Goal: Information Seeking & Learning: Learn about a topic

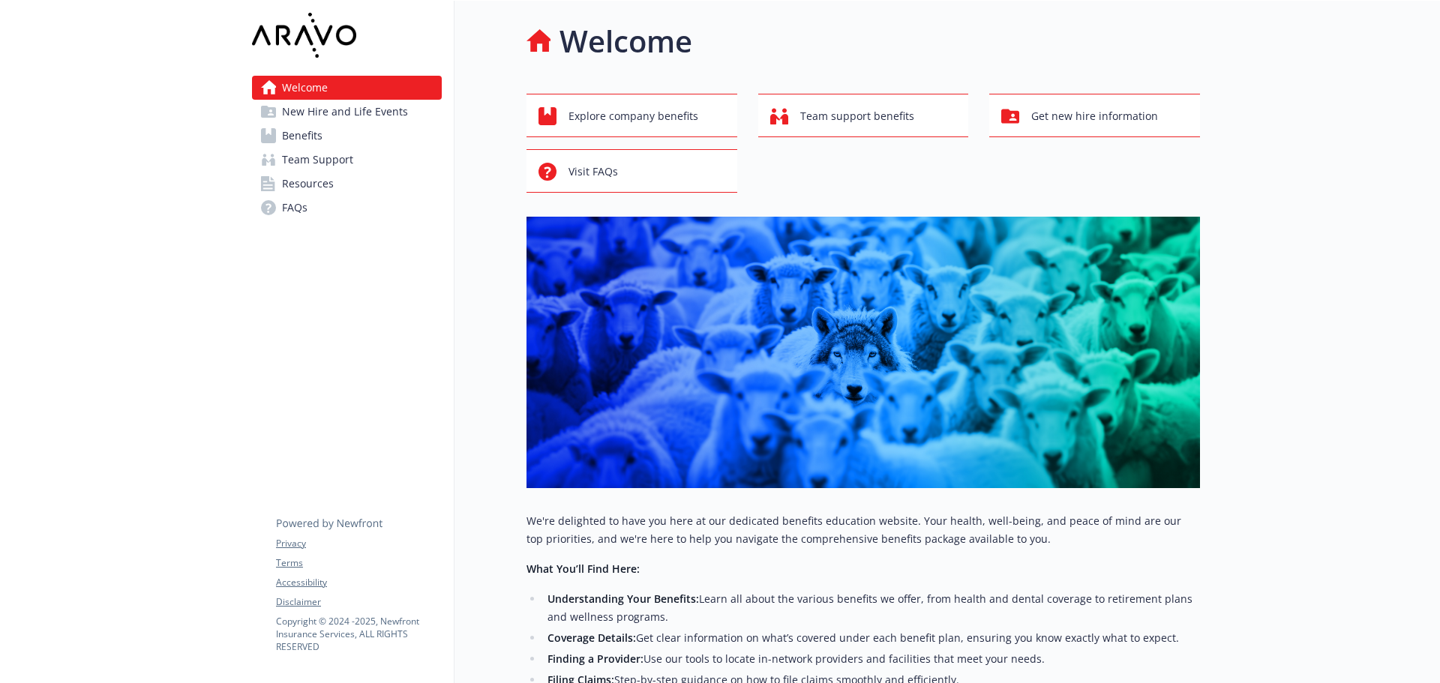
click at [323, 130] on link "Benefits" at bounding box center [347, 136] width 190 height 24
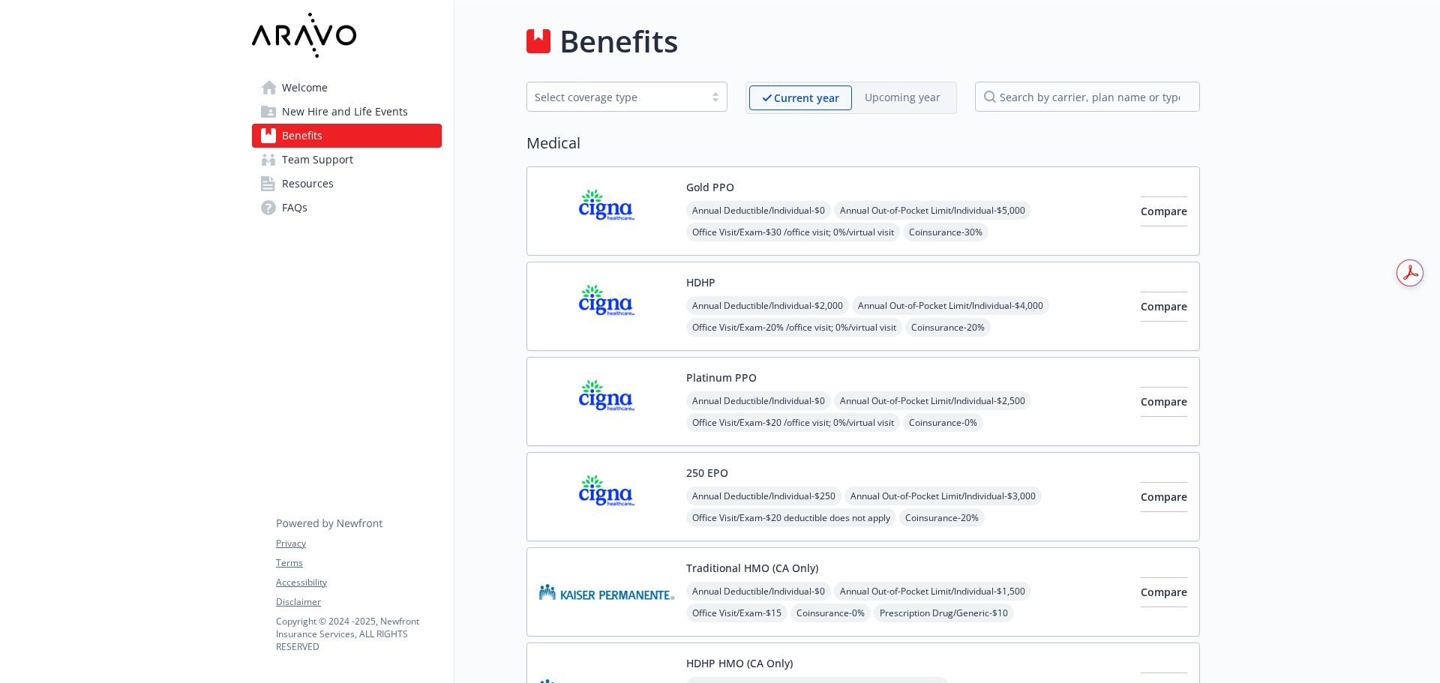
click at [575, 209] on img at bounding box center [606, 211] width 135 height 64
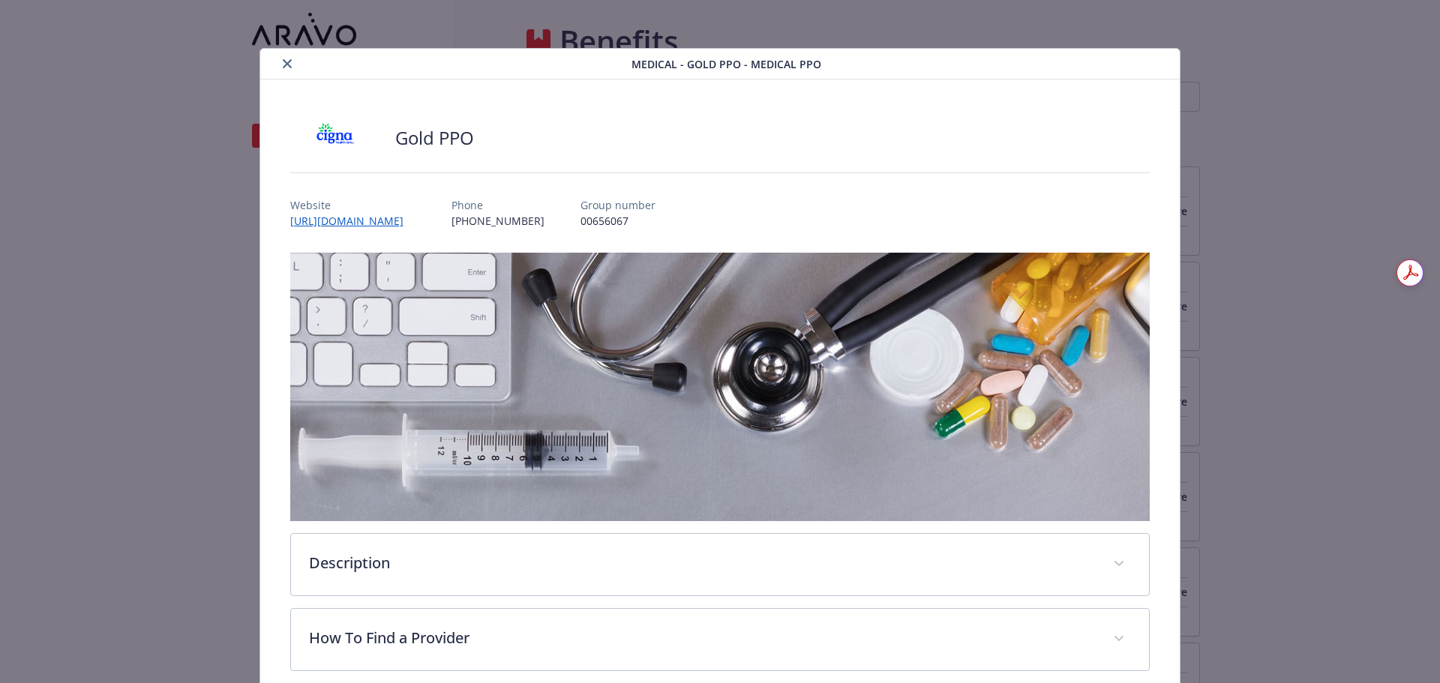
scroll to position [45, 0]
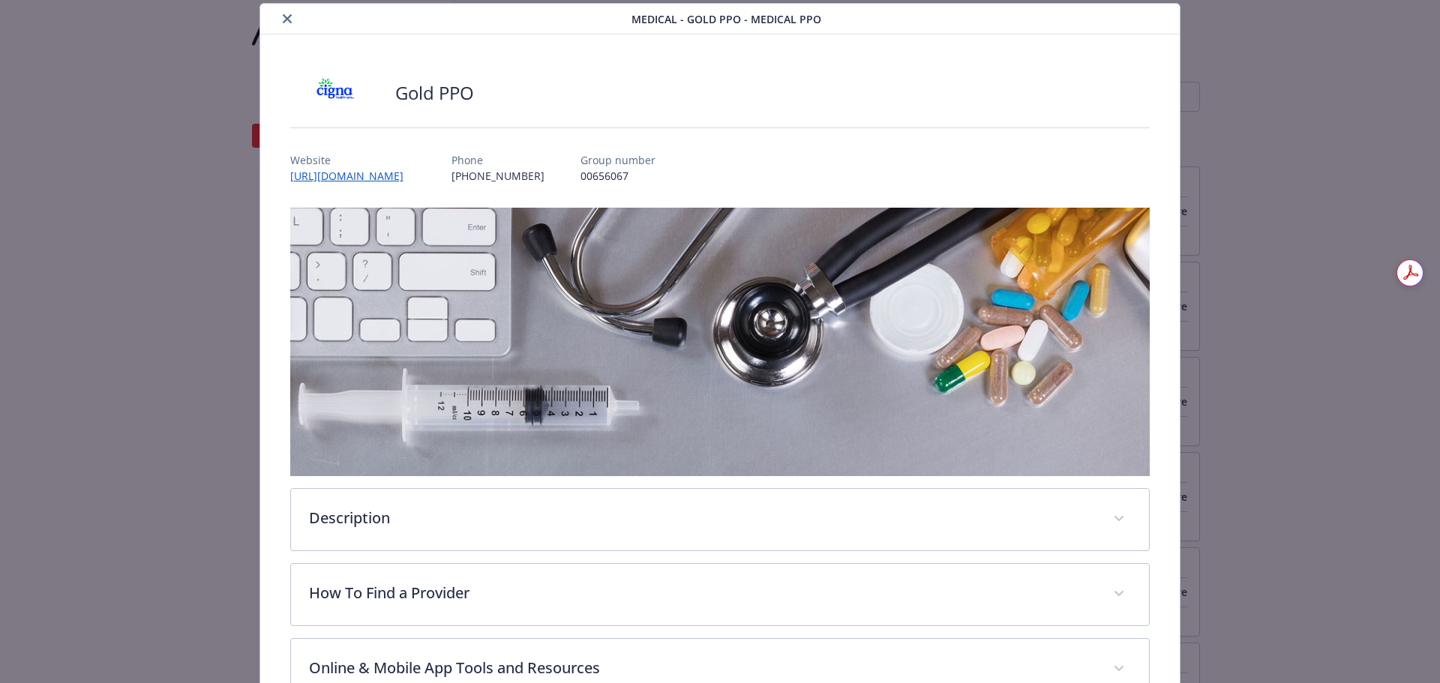
drag, startPoint x: 115, startPoint y: 127, endPoint x: 121, endPoint y: 121, distance: 8.5
click at [115, 127] on div "Medical - Gold PPO - Medical PPO Gold PPO Website [URL][DOMAIN_NAME] Phone [PHO…" at bounding box center [720, 341] width 1440 height 683
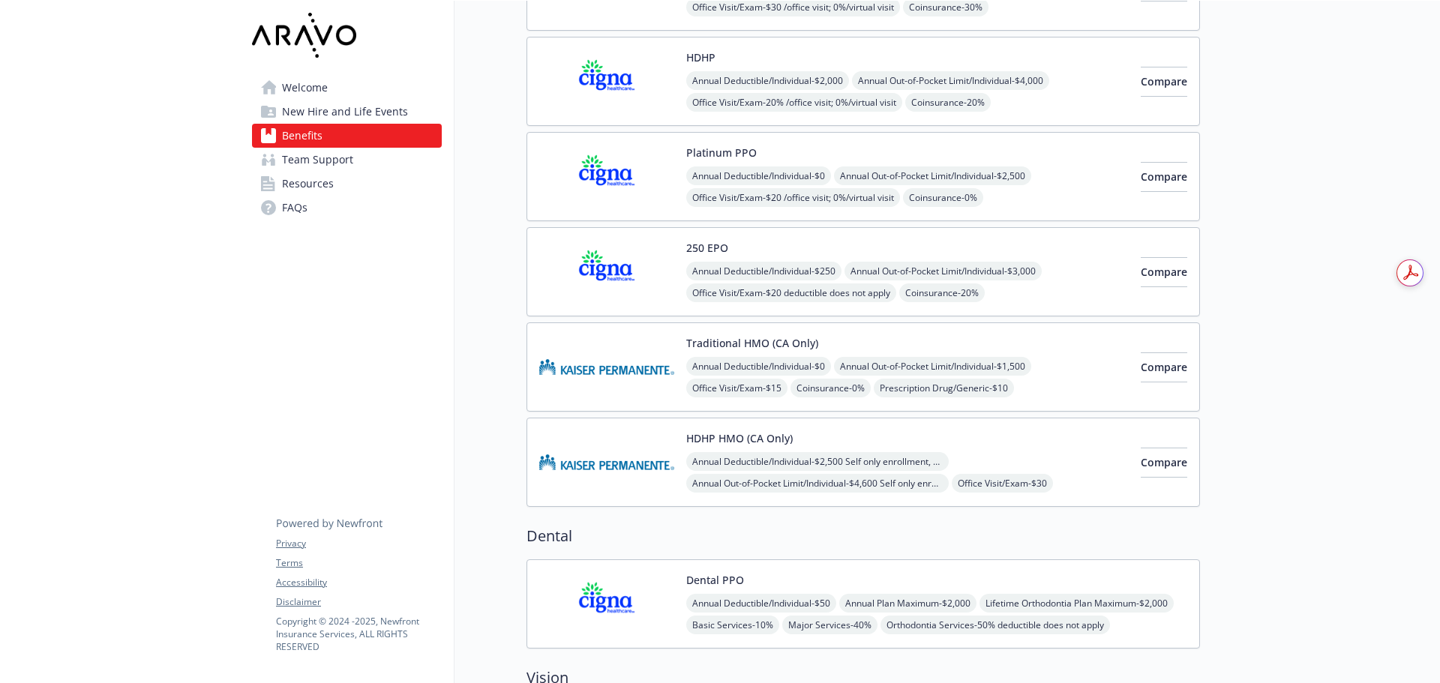
click at [617, 354] on img at bounding box center [606, 367] width 135 height 64
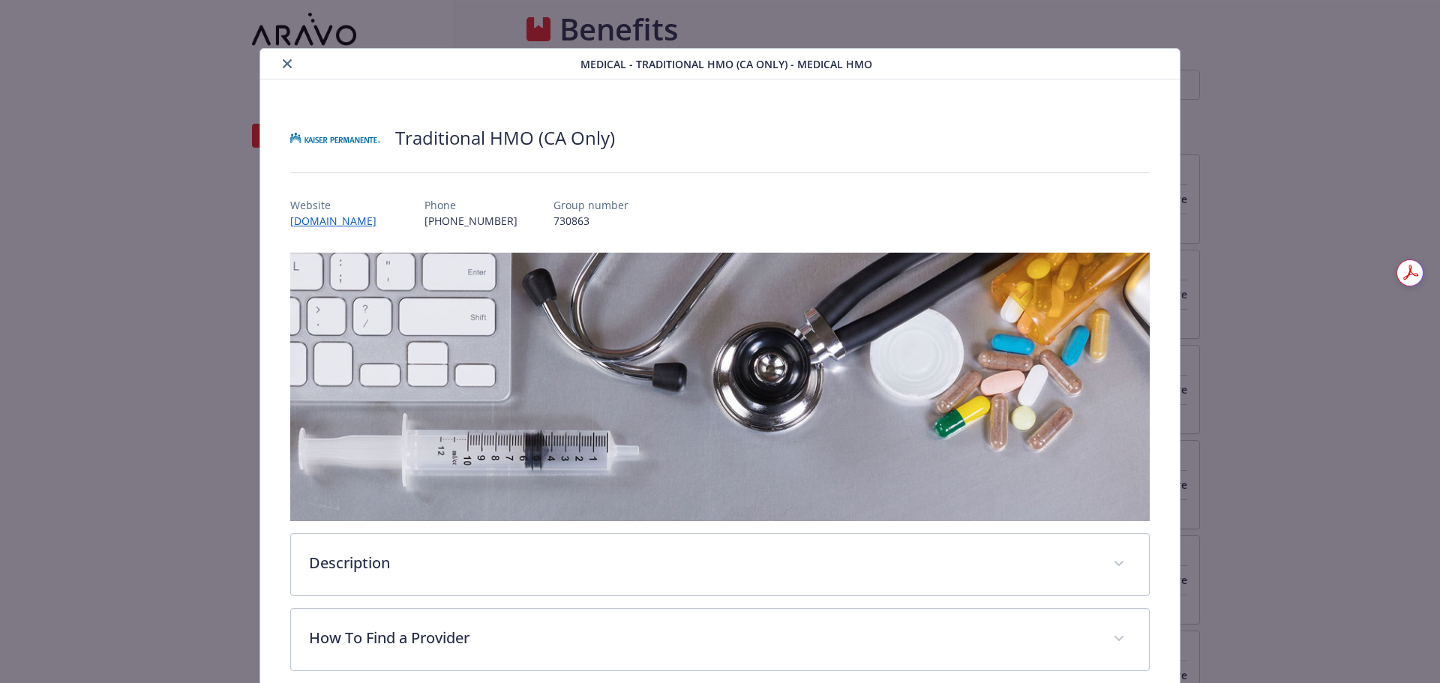
scroll to position [45, 0]
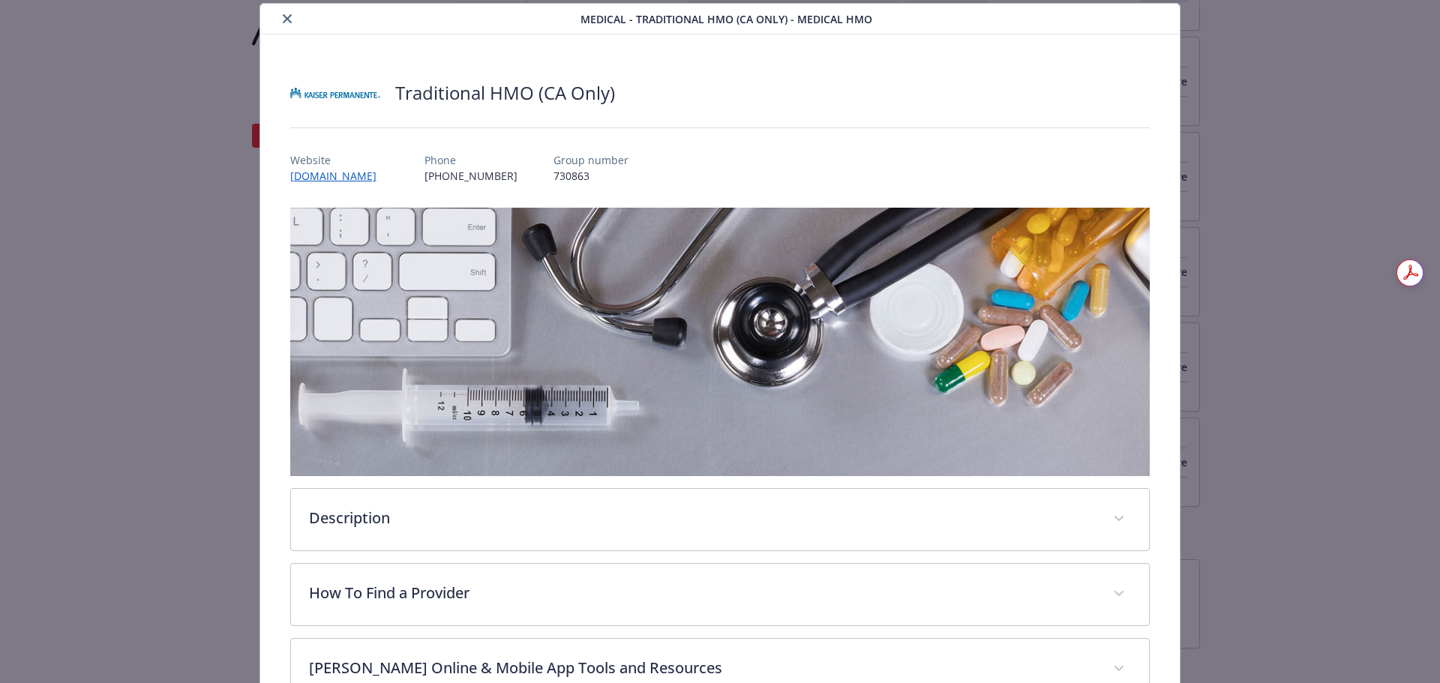
click at [1157, 369] on div "Traditional HMO (CA Only) Website [DOMAIN_NAME] Phone [PHONE_NUMBER] Group numb…" at bounding box center [720, 499] width 920 height 928
